Goal: Task Accomplishment & Management: Use online tool/utility

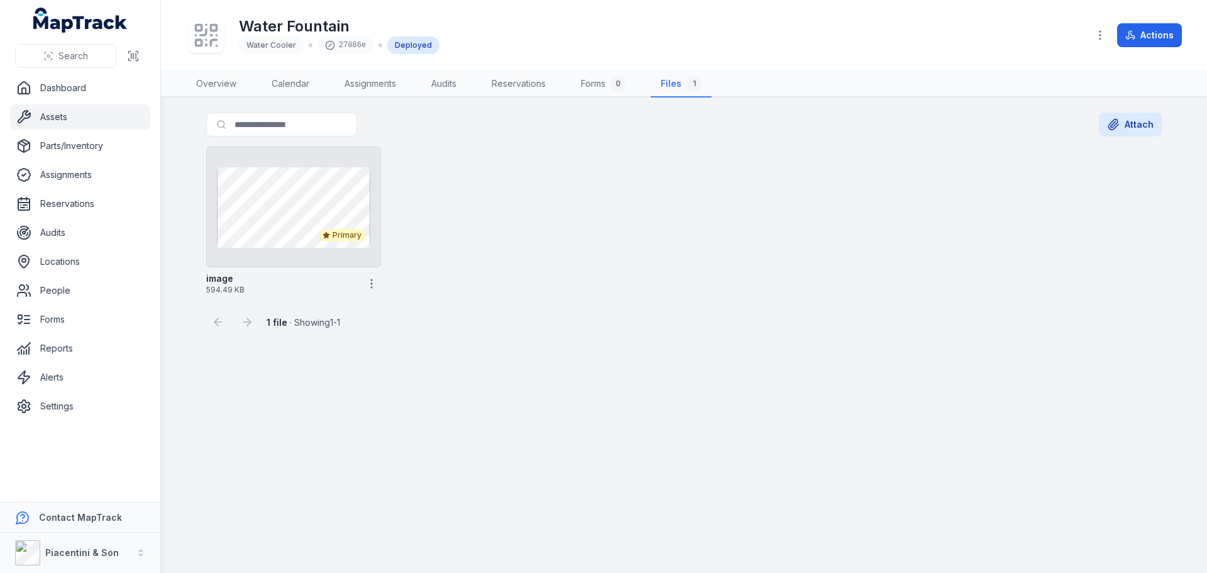
drag, startPoint x: 688, startPoint y: 497, endPoint x: 685, endPoint y: 487, distance: 11.0
click at [688, 497] on main "Search for files Attach Primary image 594.49 KB 1 file · Showing 1 - 1 Return R…" at bounding box center [684, 334] width 1046 height 475
click at [1157, 41] on button "Actions" at bounding box center [1149, 35] width 65 height 24
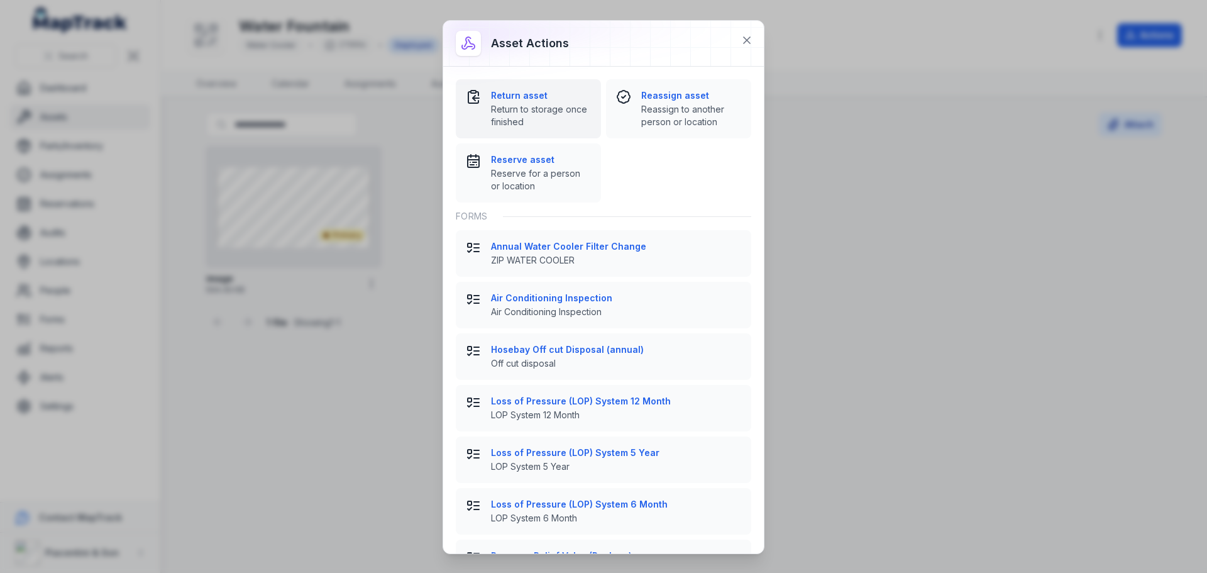
click at [524, 96] on strong "Return asset" at bounding box center [541, 95] width 100 height 13
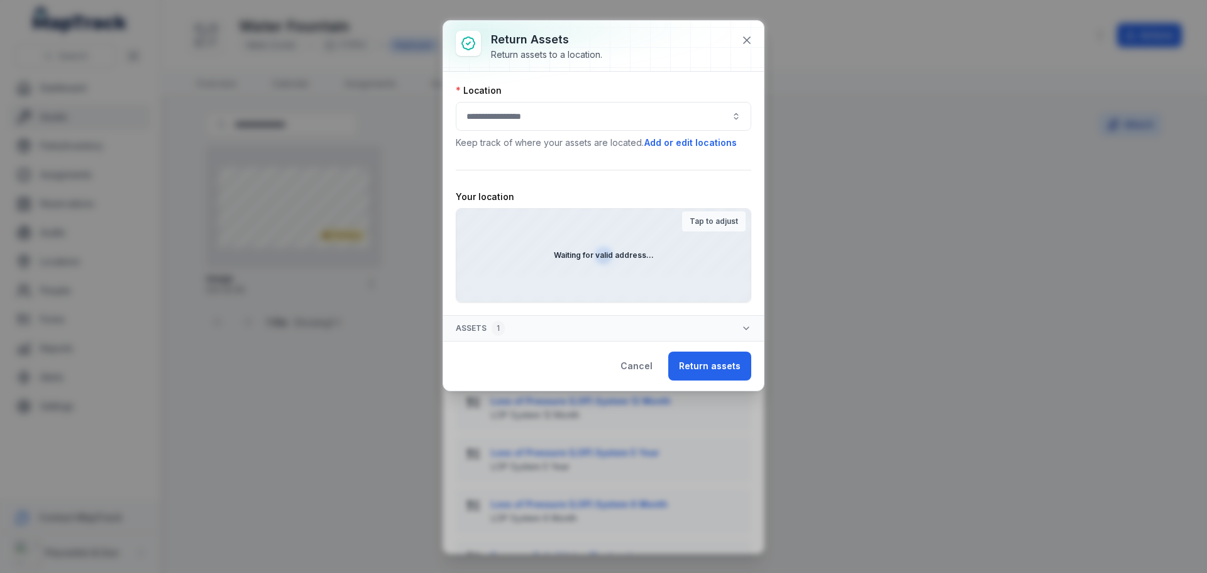
click at [700, 217] on strong "Tap to adjust" at bounding box center [714, 221] width 48 height 10
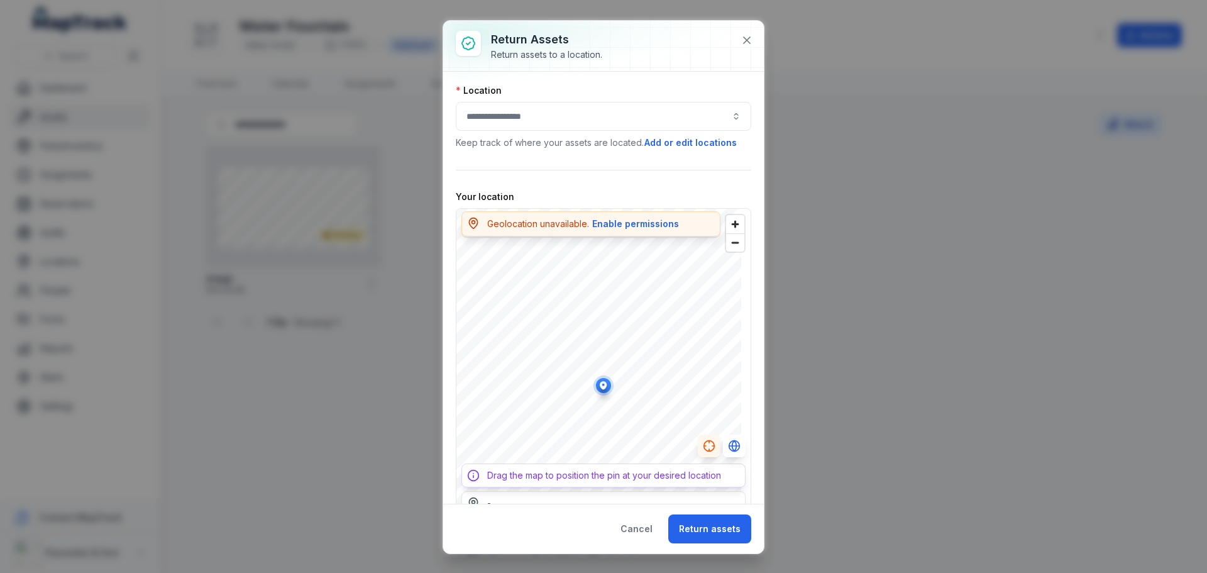
scroll to position [38, 0]
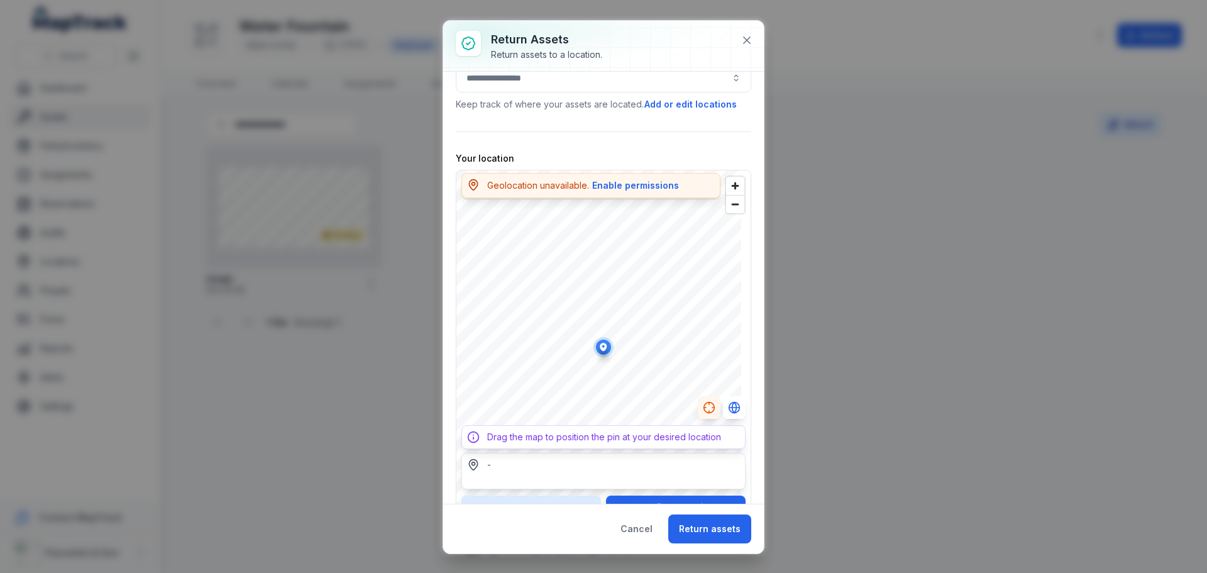
click at [568, 479] on div "-" at bounding box center [604, 471] width 284 height 36
click at [641, 182] on button "Enable permissions" at bounding box center [636, 186] width 88 height 14
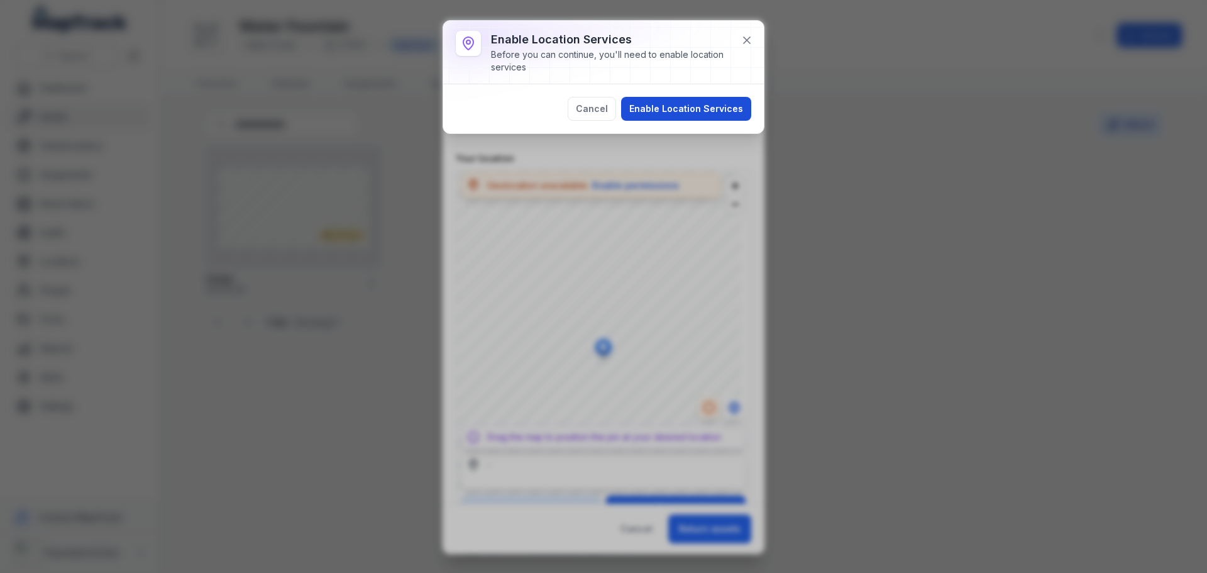
click at [660, 110] on button "Enable Location Services" at bounding box center [686, 109] width 130 height 24
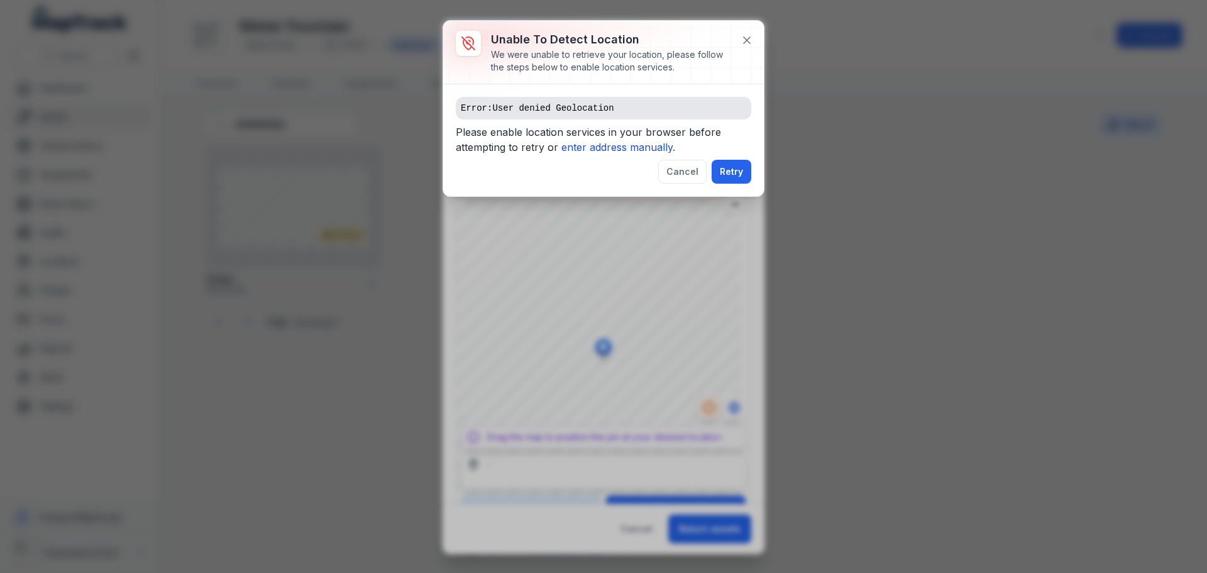
click at [651, 110] on pre "Error: User denied Geolocation" at bounding box center [604, 108] width 296 height 23
click at [629, 149] on icon "enter address manually." at bounding box center [619, 147] width 114 height 13
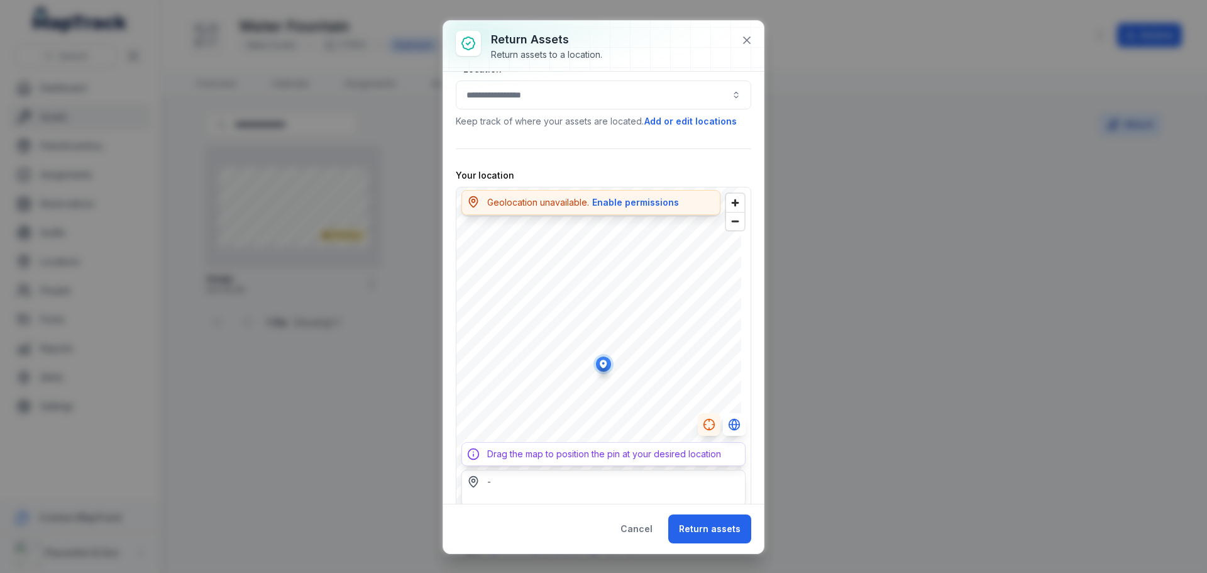
scroll to position [0, 0]
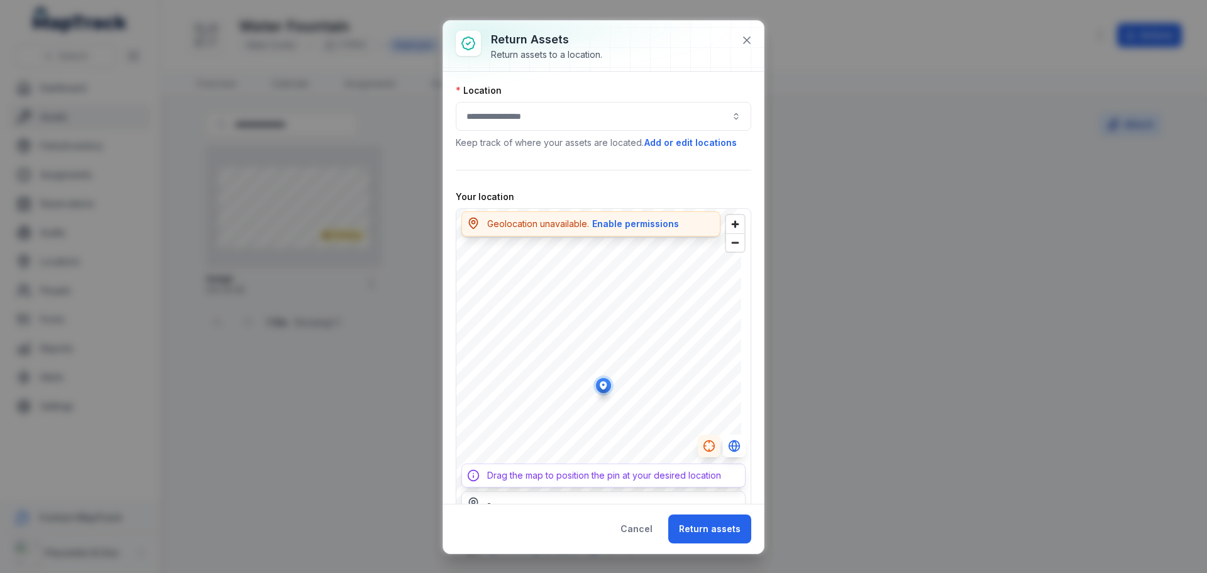
click at [561, 111] on button "button" at bounding box center [604, 116] width 296 height 29
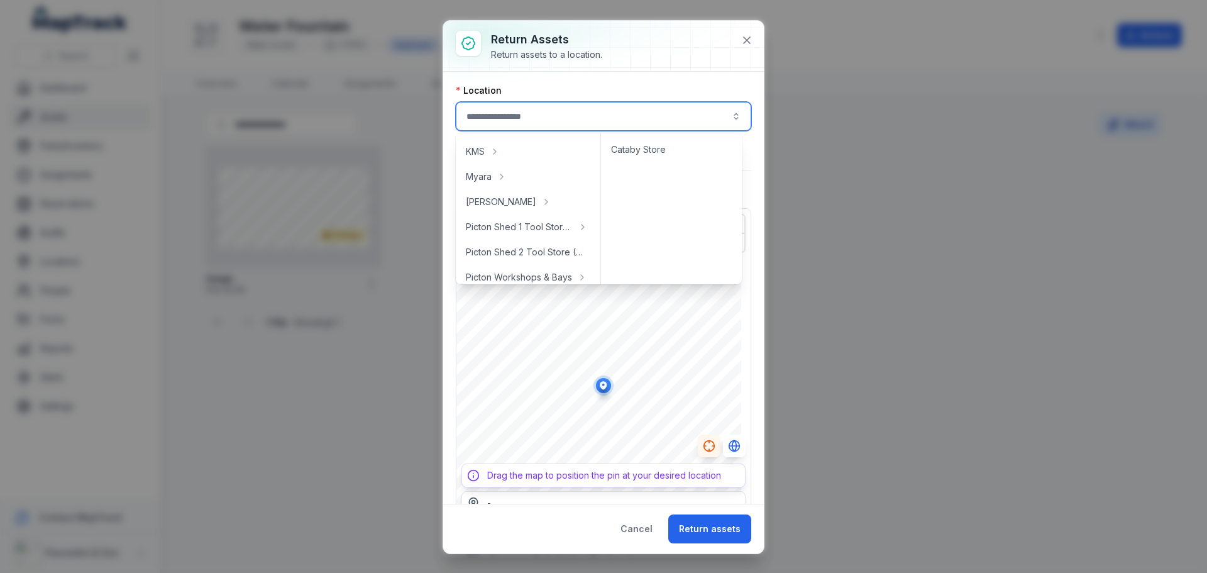
scroll to position [189, 0]
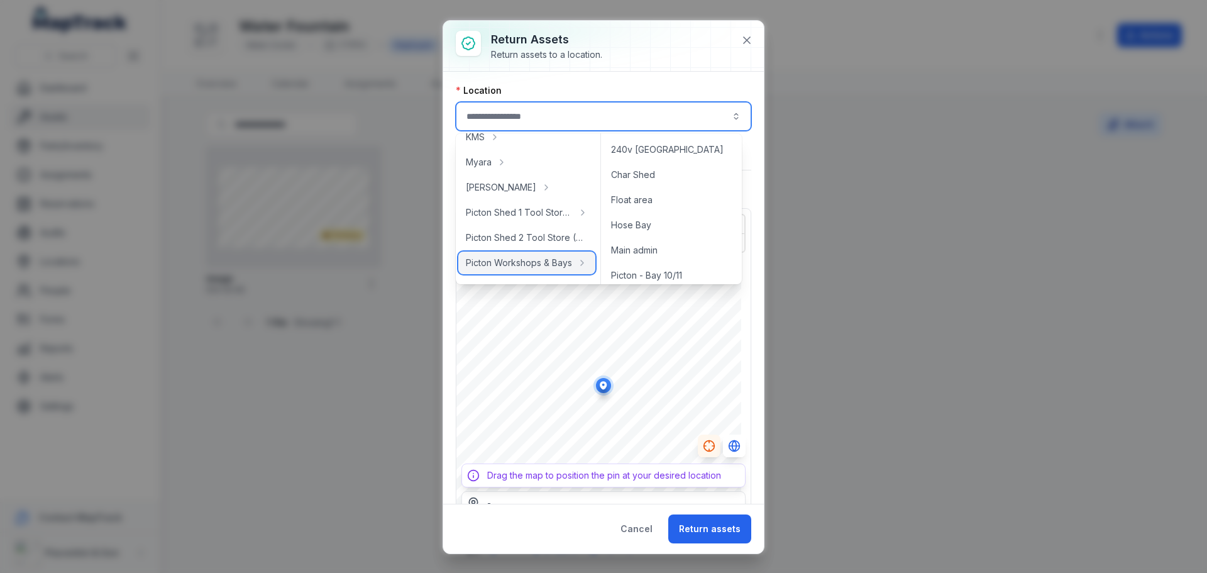
click at [512, 261] on span "Picton Workshops & Bays" at bounding box center [519, 263] width 106 height 13
type input "**********"
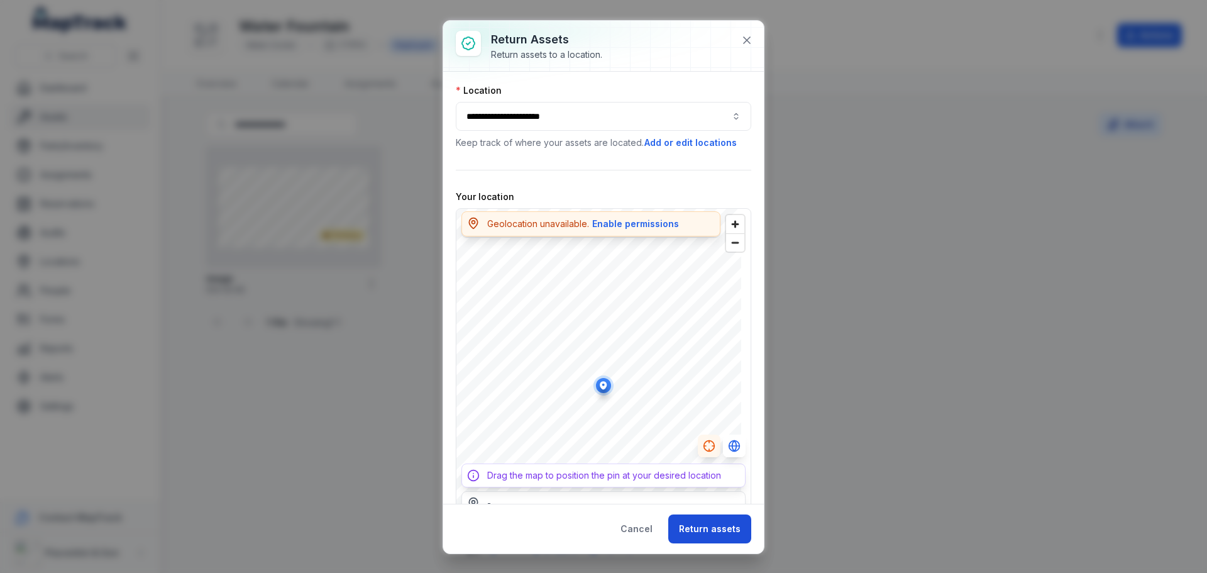
click at [706, 528] on button "Return assets" at bounding box center [709, 528] width 83 height 29
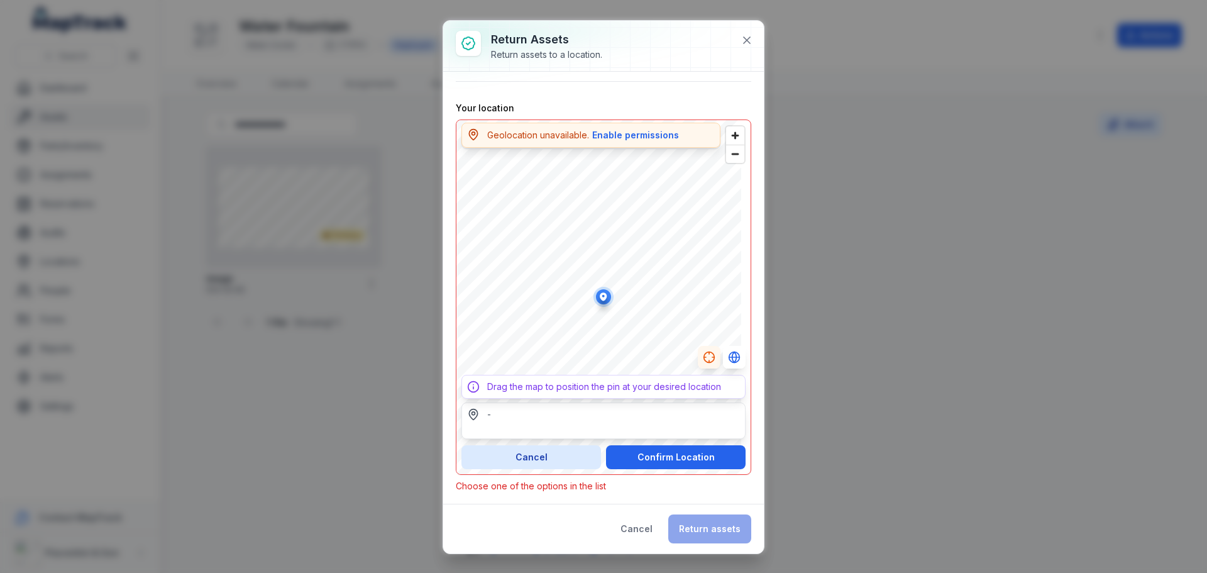
scroll to position [98, 0]
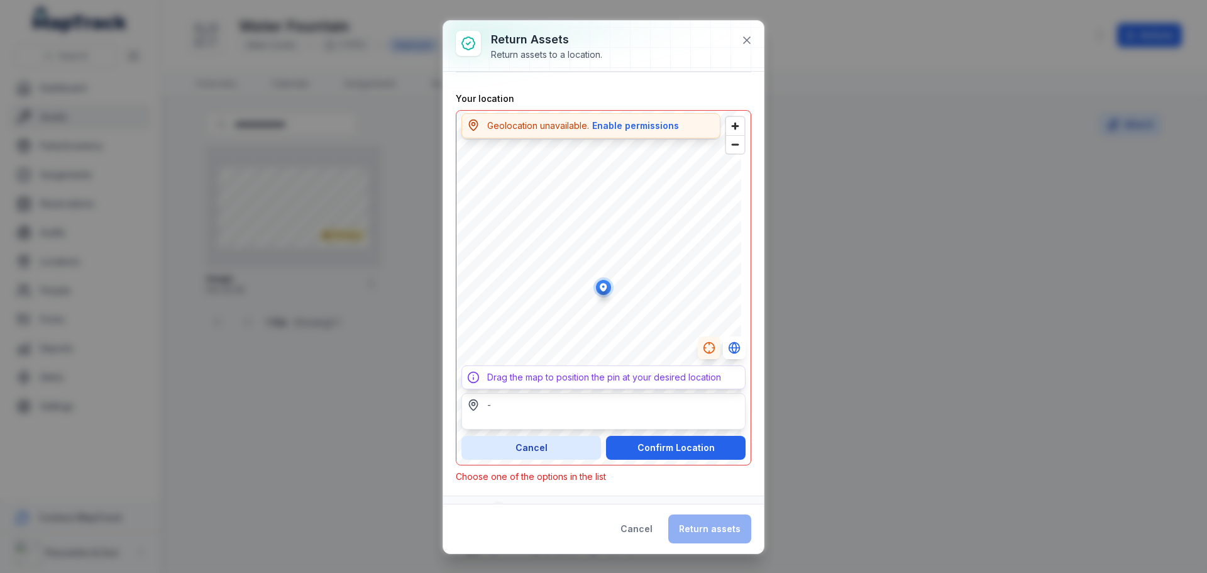
click at [580, 416] on div "-" at bounding box center [604, 411] width 284 height 36
click at [612, 380] on div "Drag the map to position the pin at your desired location" at bounding box center [604, 377] width 234 height 13
click at [703, 348] on icon "button" at bounding box center [709, 347] width 13 height 13
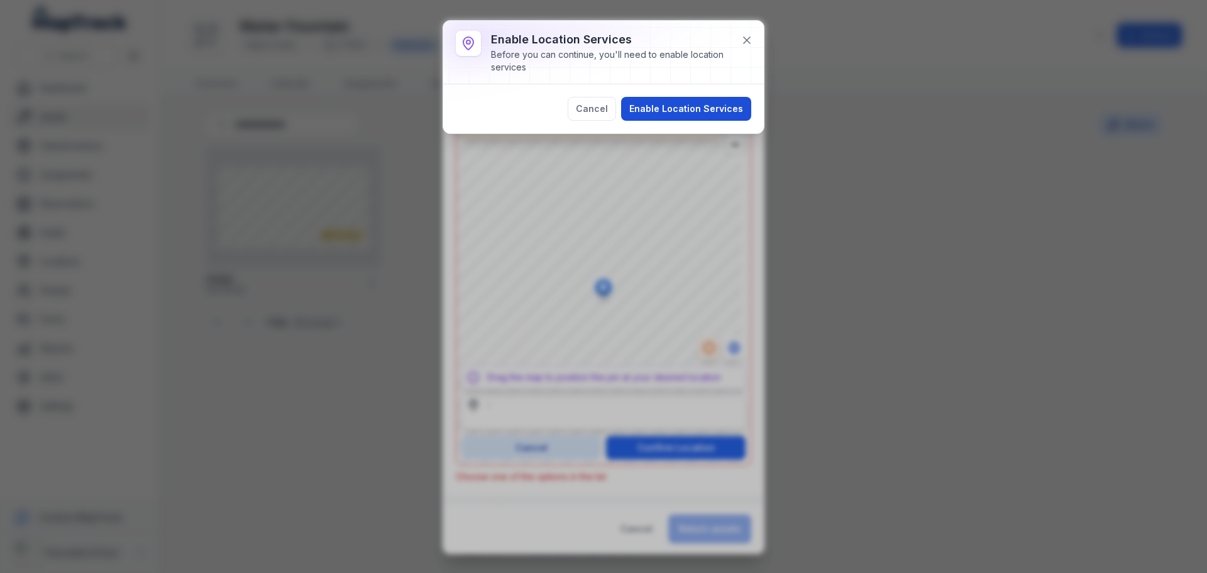
click at [702, 110] on button "Enable Location Services" at bounding box center [686, 109] width 130 height 24
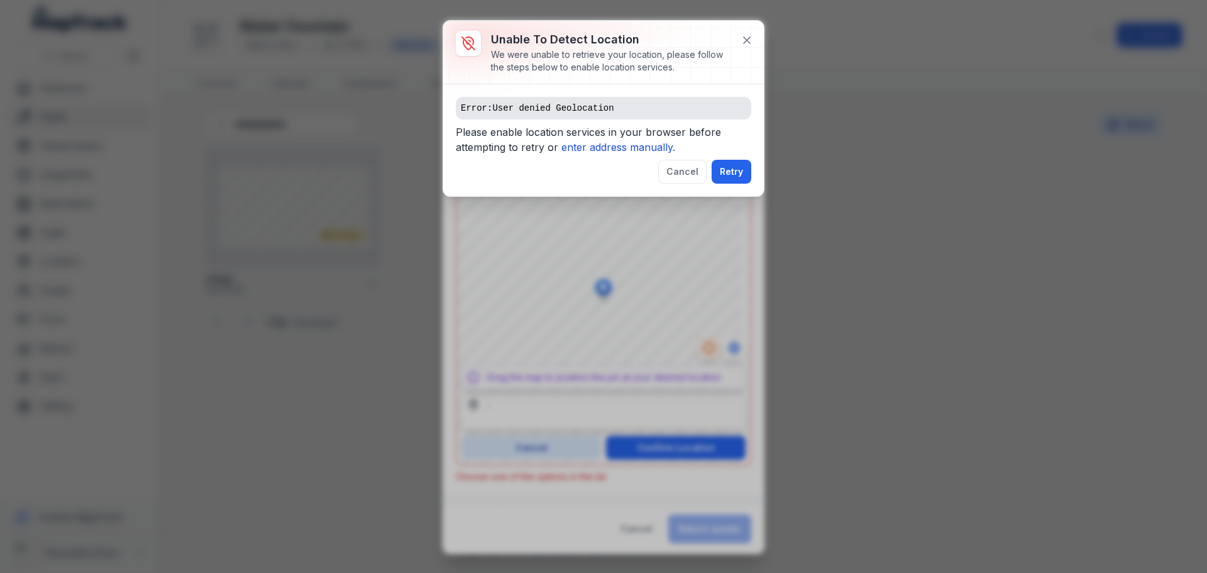
click at [629, 140] on span "Please enable location services in your browser before attempting to retry or e…" at bounding box center [604, 142] width 296 height 35
click at [630, 140] on span "Please enable location services in your browser before attempting to retry or e…" at bounding box center [604, 142] width 296 height 35
click at [632, 142] on icon "enter address manually." at bounding box center [619, 147] width 114 height 13
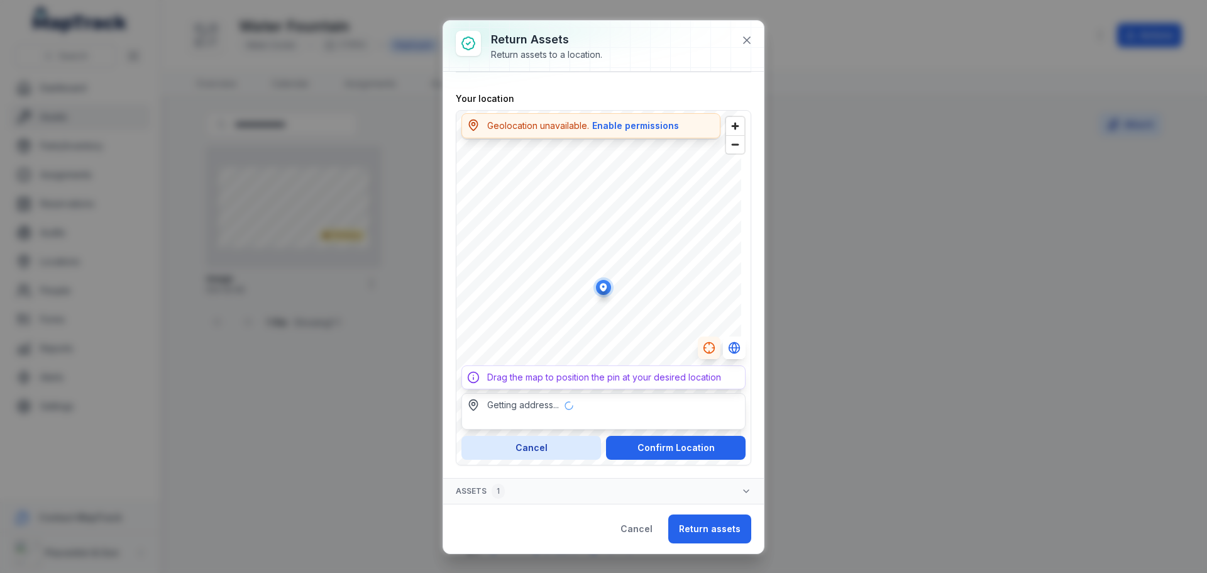
type input "**********"
click at [661, 109] on div "**********" at bounding box center [604, 278] width 296 height 373
click at [625, 374] on div "**********" at bounding box center [604, 287] width 296 height 355
type input "**********"
click at [685, 448] on button "Confirm Location" at bounding box center [676, 448] width 140 height 24
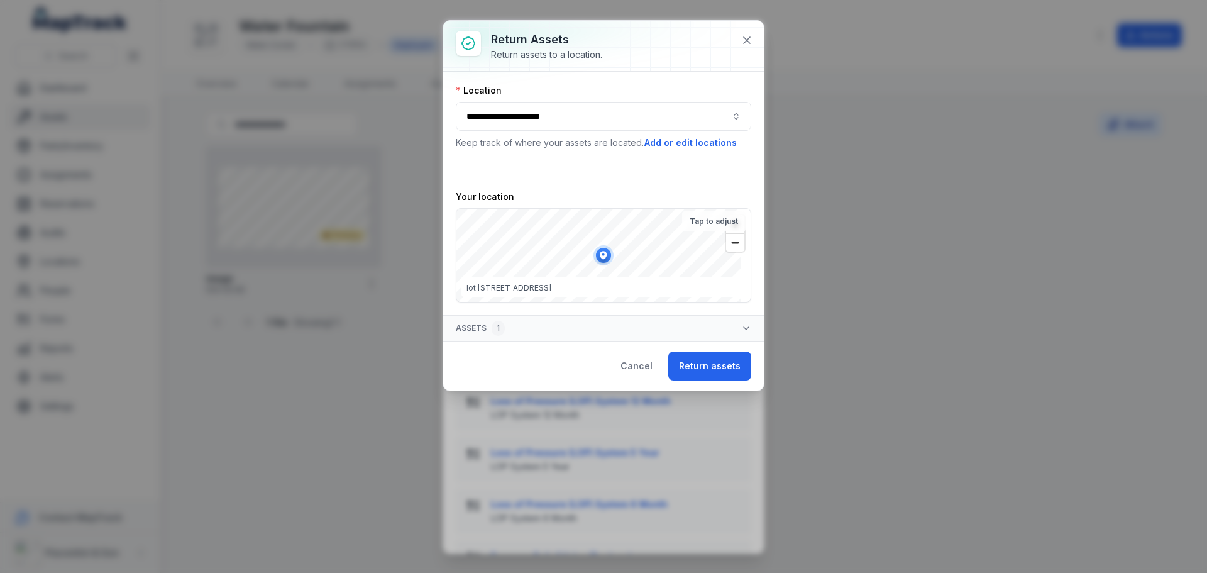
scroll to position [0, 0]
click at [701, 370] on button "Return assets" at bounding box center [709, 366] width 83 height 29
